Goal: Task Accomplishment & Management: Complete application form

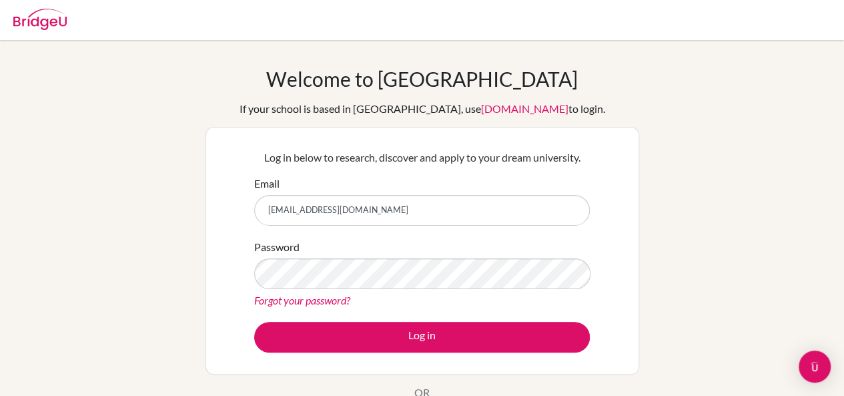
type input "[EMAIL_ADDRESS][DOMAIN_NAME]"
click at [254, 322] on button "Log in" at bounding box center [422, 337] width 336 height 31
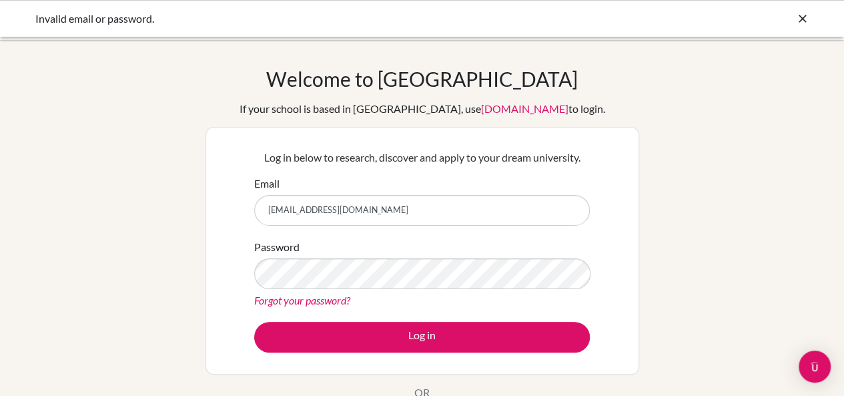
click at [254, 322] on button "Log in" at bounding box center [422, 337] width 336 height 31
type input "[EMAIL_ADDRESS][DOMAIN_NAME]"
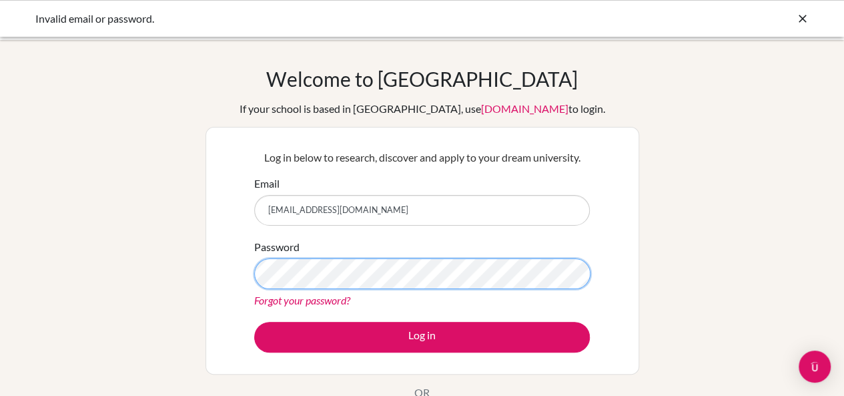
click at [254, 322] on button "Log in" at bounding box center [422, 337] width 336 height 31
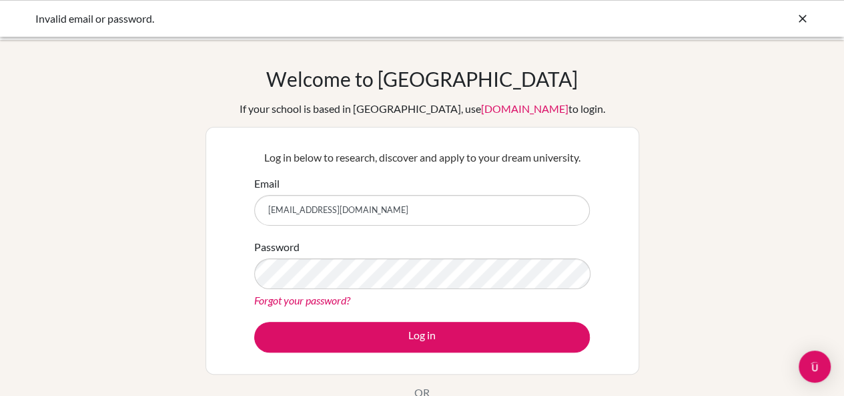
click at [319, 300] on link "Forgot your password?" at bounding box center [302, 299] width 96 height 13
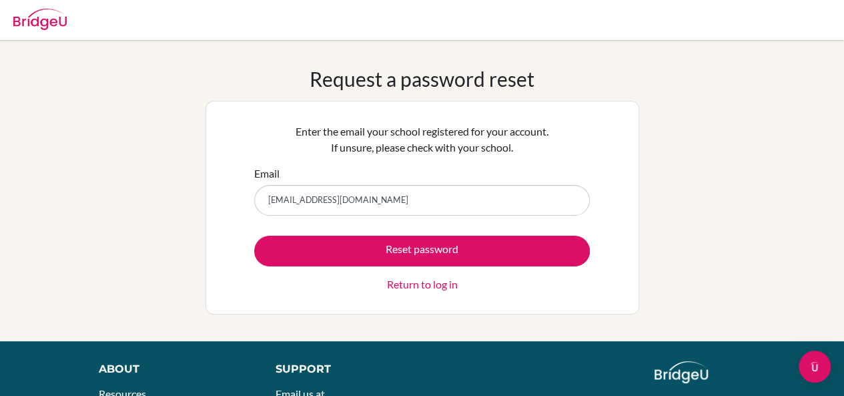
type input "[EMAIL_ADDRESS][DOMAIN_NAME]"
click at [254, 235] on button "Reset password" at bounding box center [422, 250] width 336 height 31
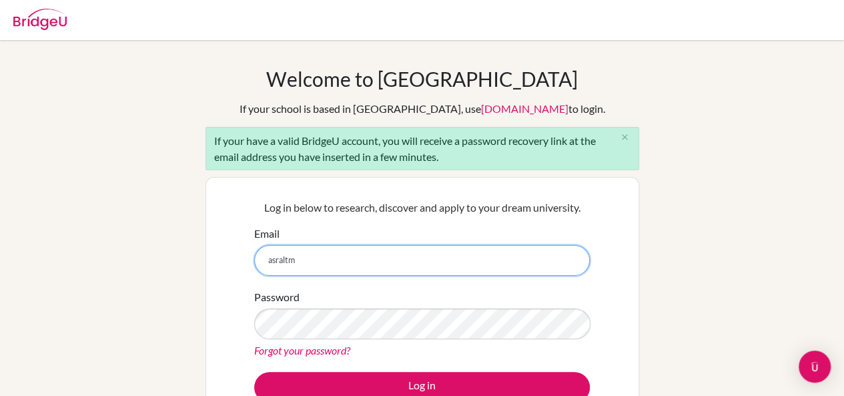
type input "[EMAIL_ADDRESS][DOMAIN_NAME]"
click at [346, 260] on input "[EMAIL_ADDRESS][DOMAIN_NAME]" at bounding box center [422, 260] width 336 height 31
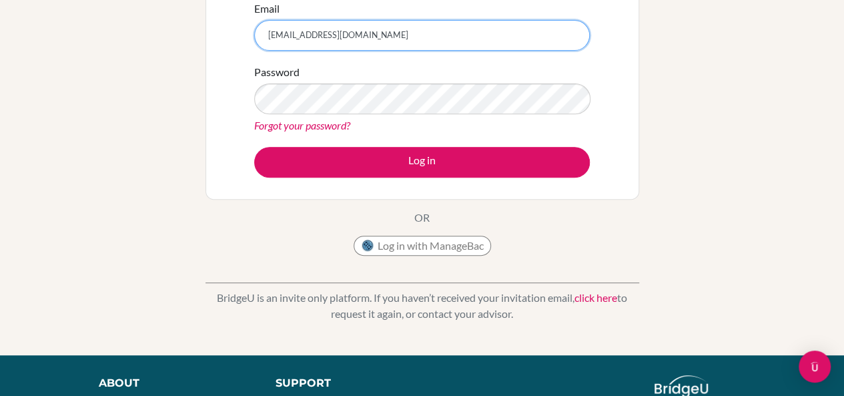
scroll to position [226, 0]
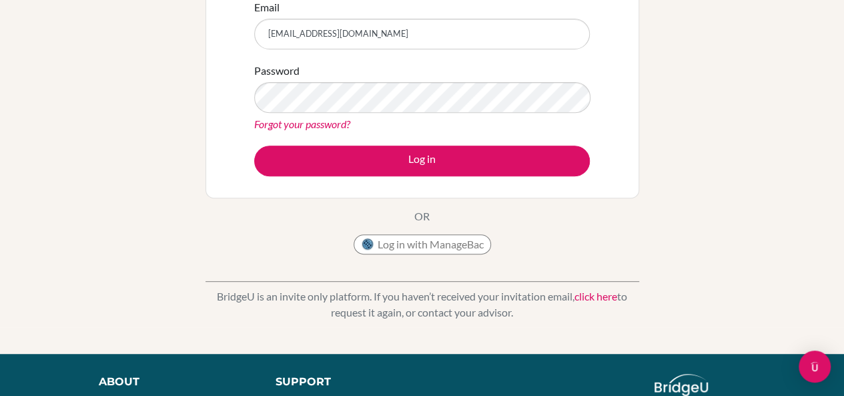
click at [314, 120] on link "Forgot your password?" at bounding box center [302, 123] width 96 height 13
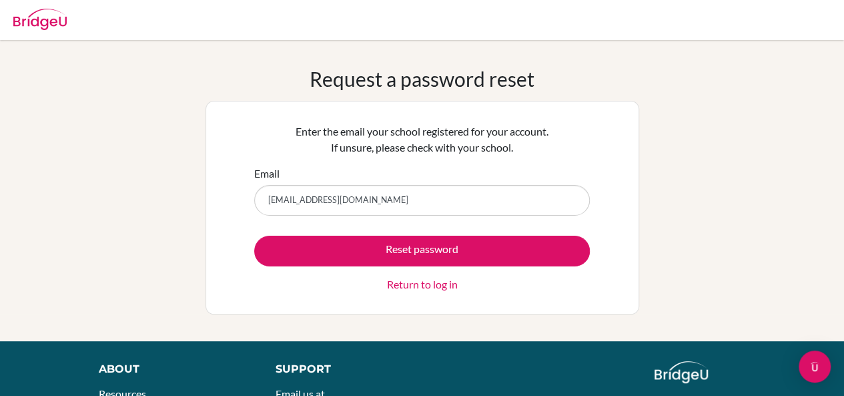
click at [326, 204] on input "[EMAIL_ADDRESS][DOMAIN_NAME]" at bounding box center [422, 200] width 336 height 31
type input "asraltmunkh.g@asu.edu.mn"
click at [254, 235] on button "Reset password" at bounding box center [422, 250] width 336 height 31
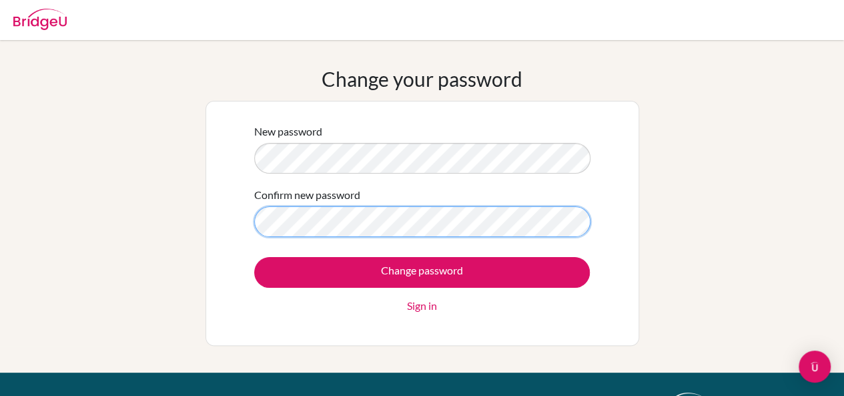
click at [254, 257] on input "Change password" at bounding box center [422, 272] width 336 height 31
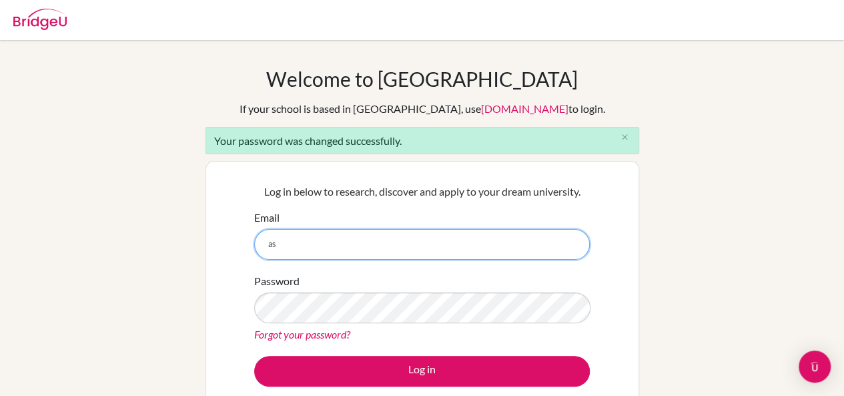
type input "asraltmunkh.g@asu.edu.mn"
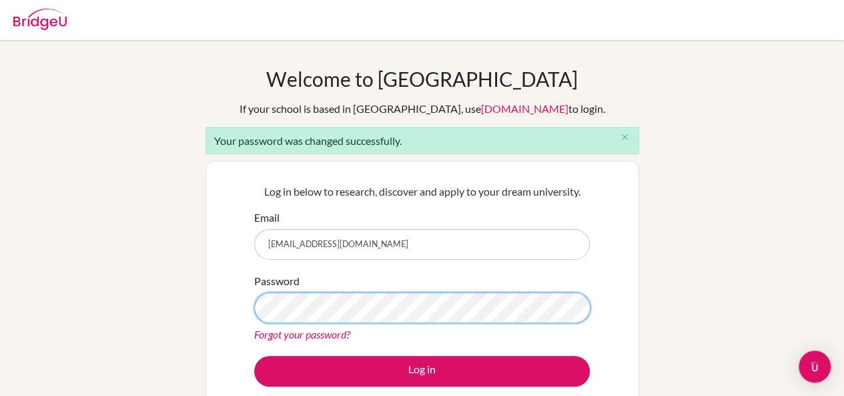
click at [254, 356] on button "Log in" at bounding box center [422, 371] width 336 height 31
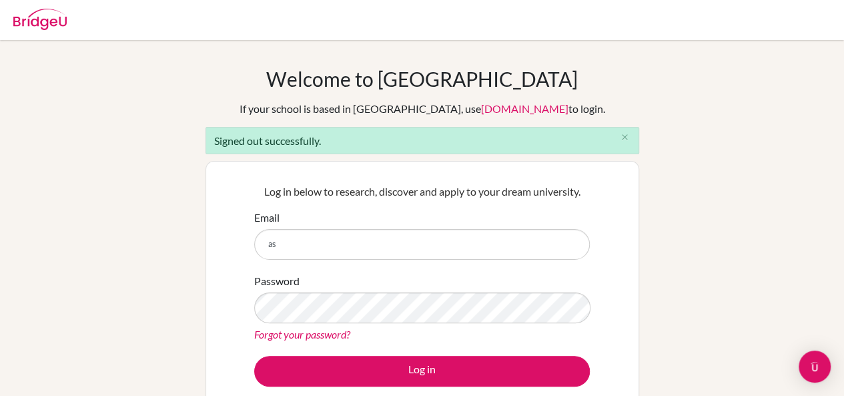
type input "[EMAIL_ADDRESS][DOMAIN_NAME]"
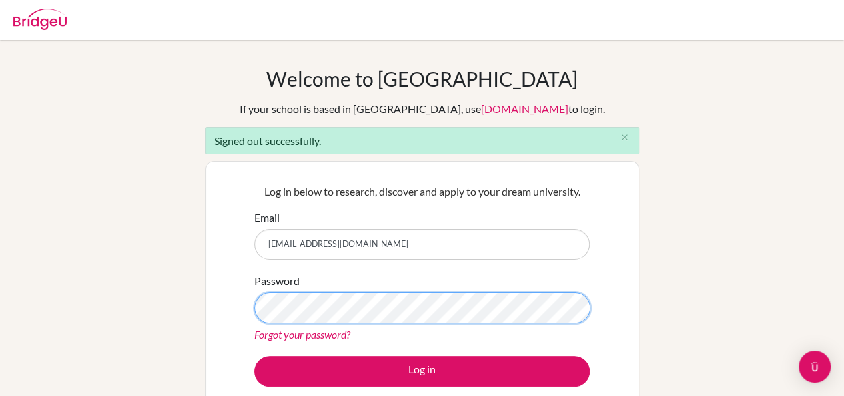
click at [254, 356] on button "Log in" at bounding box center [422, 371] width 336 height 31
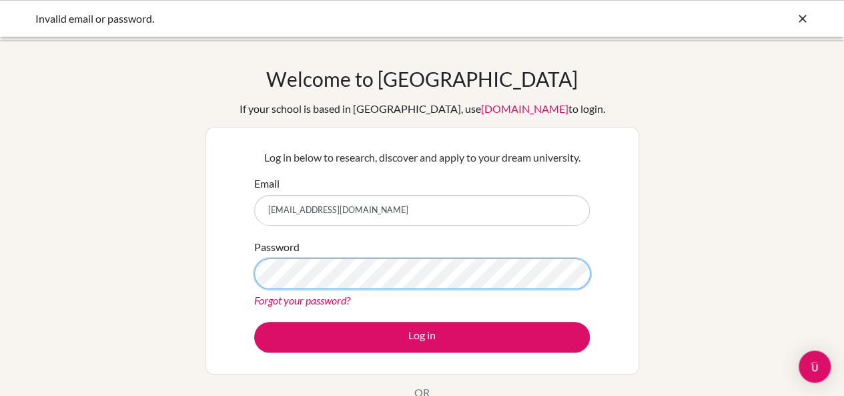
click at [254, 322] on button "Log in" at bounding box center [422, 337] width 336 height 31
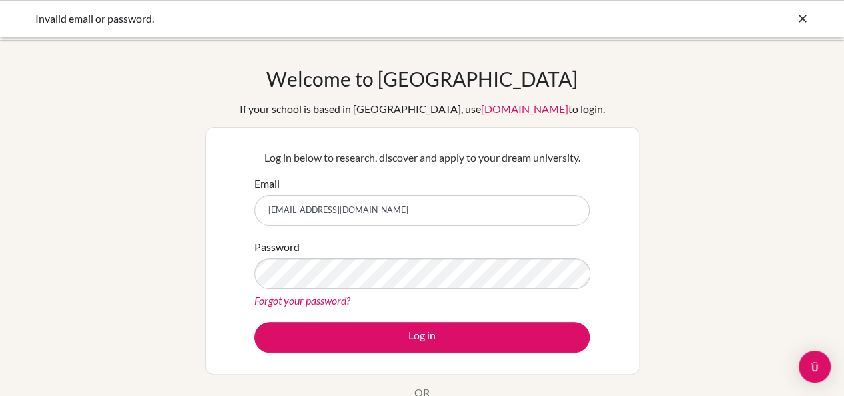
type input "[EMAIL_ADDRESS][DOMAIN_NAME]"
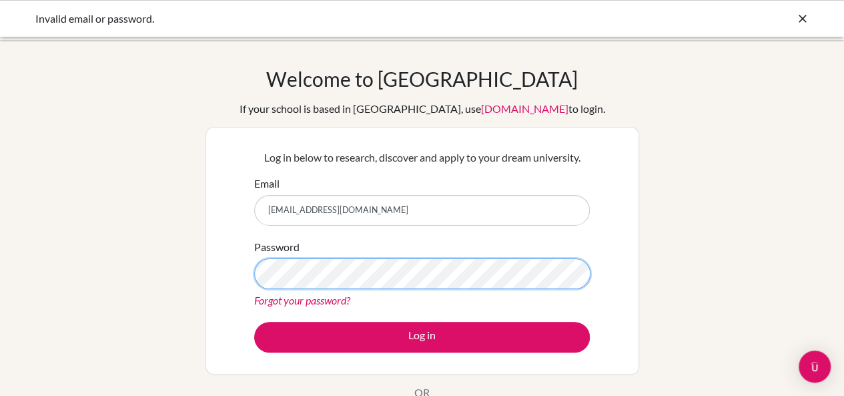
click at [254, 322] on button "Log in" at bounding box center [422, 337] width 336 height 31
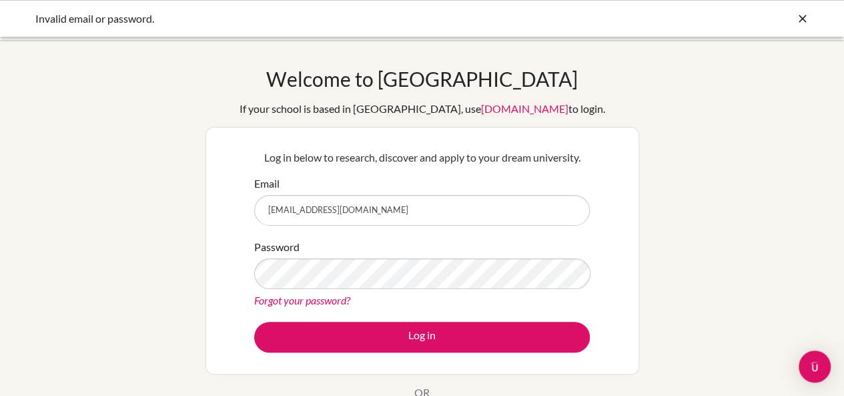
click at [254, 322] on button "Log in" at bounding box center [422, 337] width 336 height 31
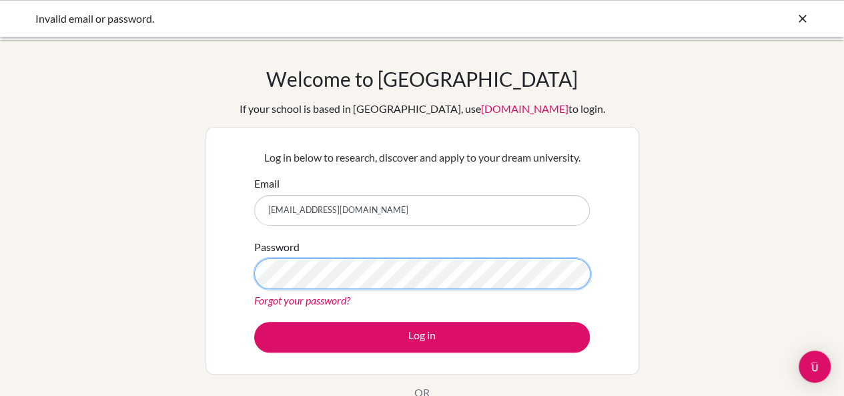
click at [254, 322] on button "Log in" at bounding box center [422, 337] width 336 height 31
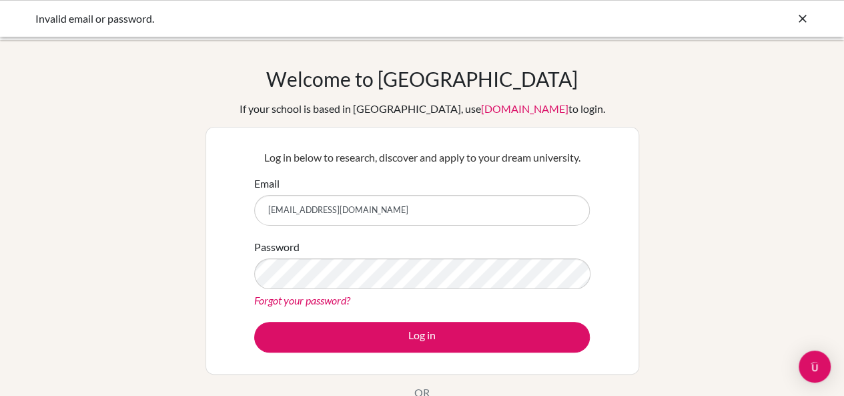
click at [254, 322] on button "Log in" at bounding box center [422, 337] width 336 height 31
click at [310, 312] on form "Email as.galkhuu@gmail.com Password Forgot your password? Log in" at bounding box center [422, 263] width 336 height 177
click at [296, 305] on link "Forgot your password?" at bounding box center [302, 299] width 96 height 13
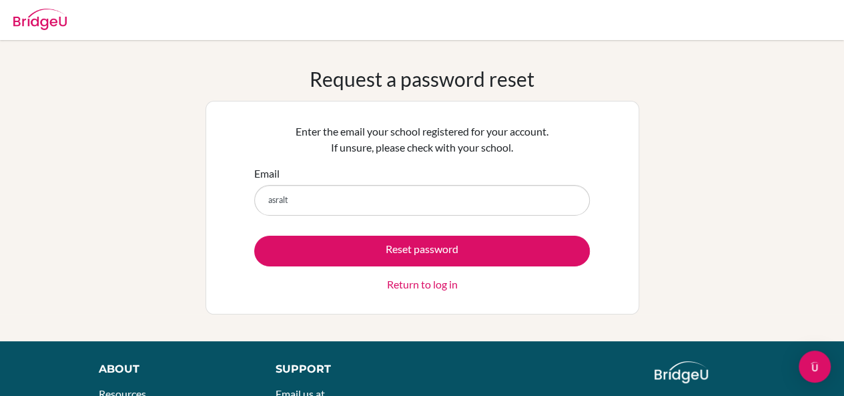
type input "asraltk"
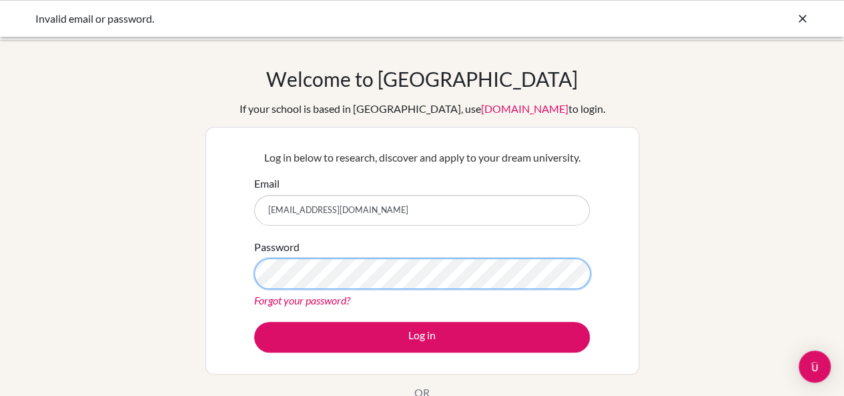
click at [254, 322] on button "Log in" at bounding box center [422, 337] width 336 height 31
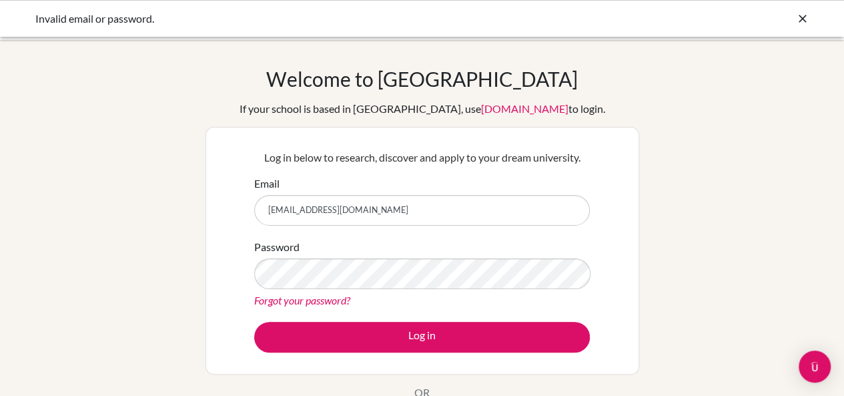
click at [254, 322] on button "Log in" at bounding box center [422, 337] width 336 height 31
click at [436, 289] on div "Password Forgot your password?" at bounding box center [422, 273] width 336 height 69
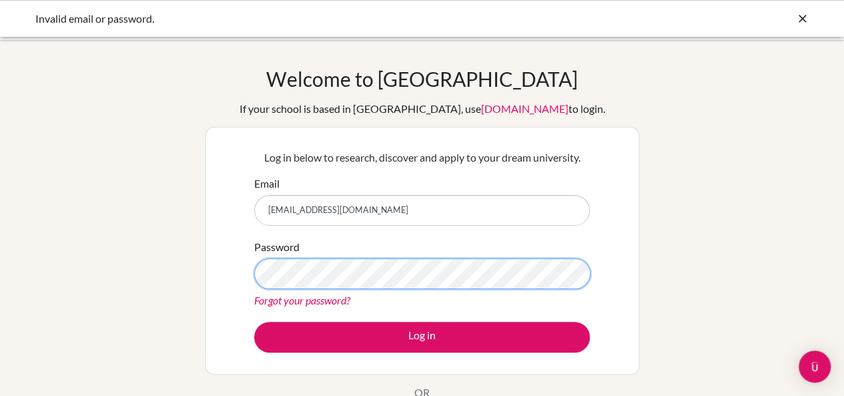
click at [254, 322] on button "Log in" at bounding box center [422, 337] width 336 height 31
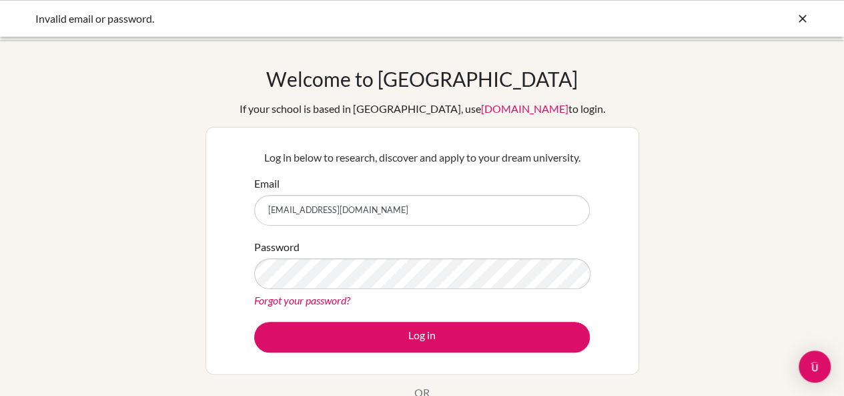
type input "[EMAIL_ADDRESS][DOMAIN_NAME]"
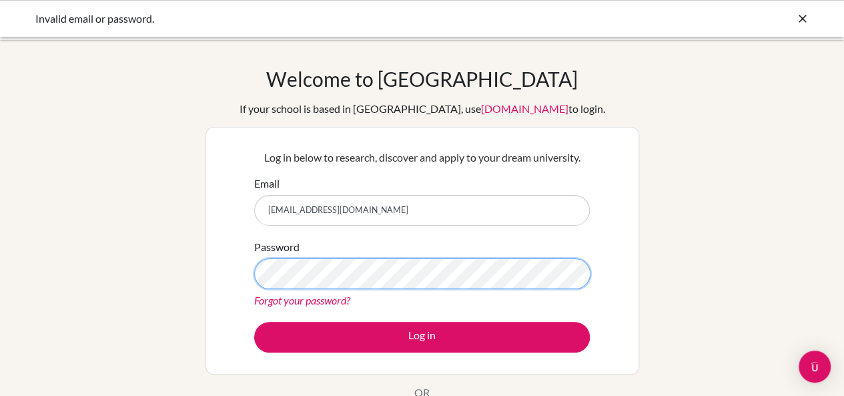
click at [254, 322] on button "Log in" at bounding box center [422, 337] width 336 height 31
